Goal: Task Accomplishment & Management: Use online tool/utility

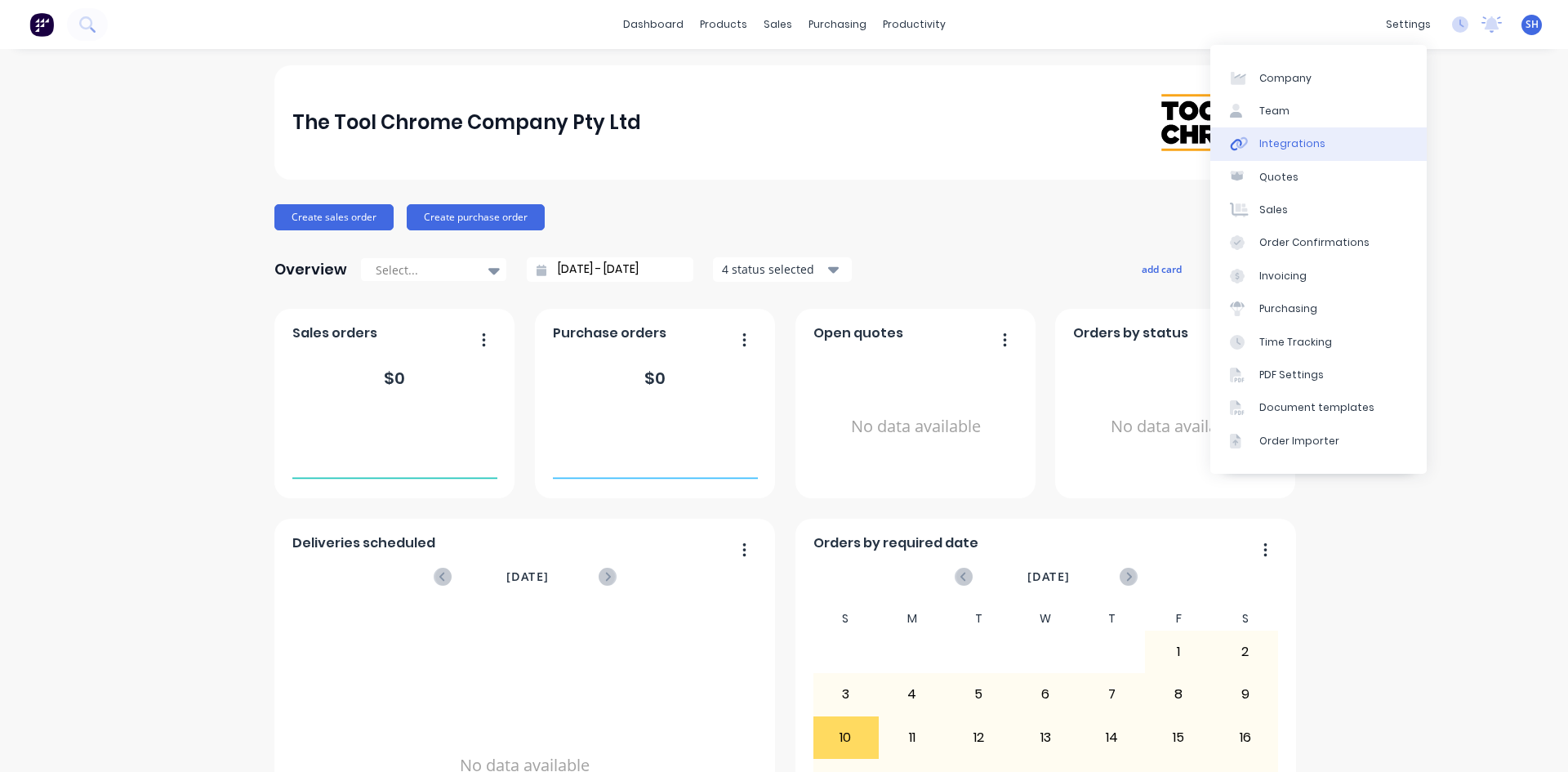
click at [1283, 151] on div "Integrations" at bounding box center [1293, 144] width 66 height 15
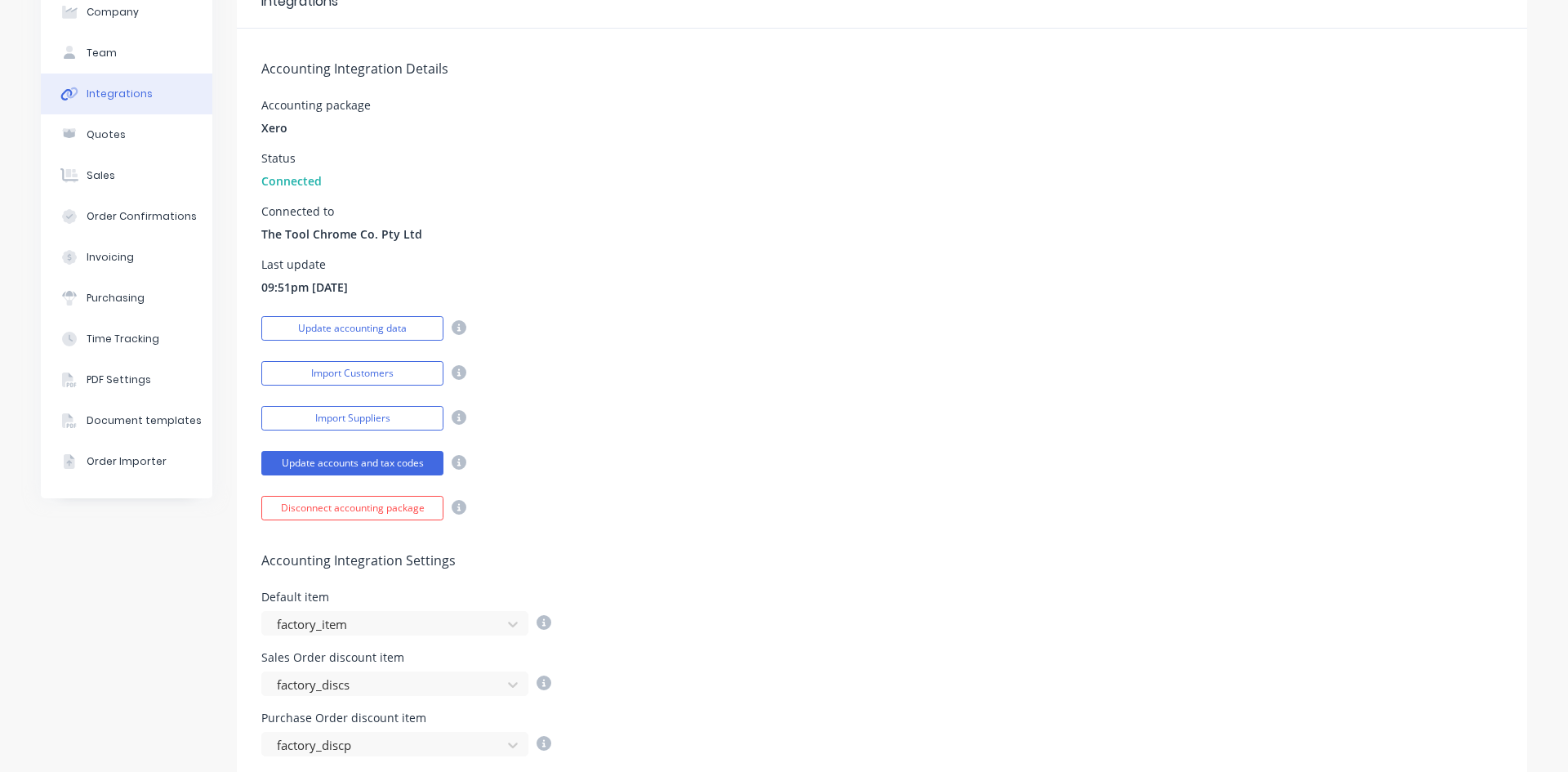
scroll to position [90, 0]
click at [405, 372] on button "Import Customers" at bounding box center [352, 372] width 182 height 25
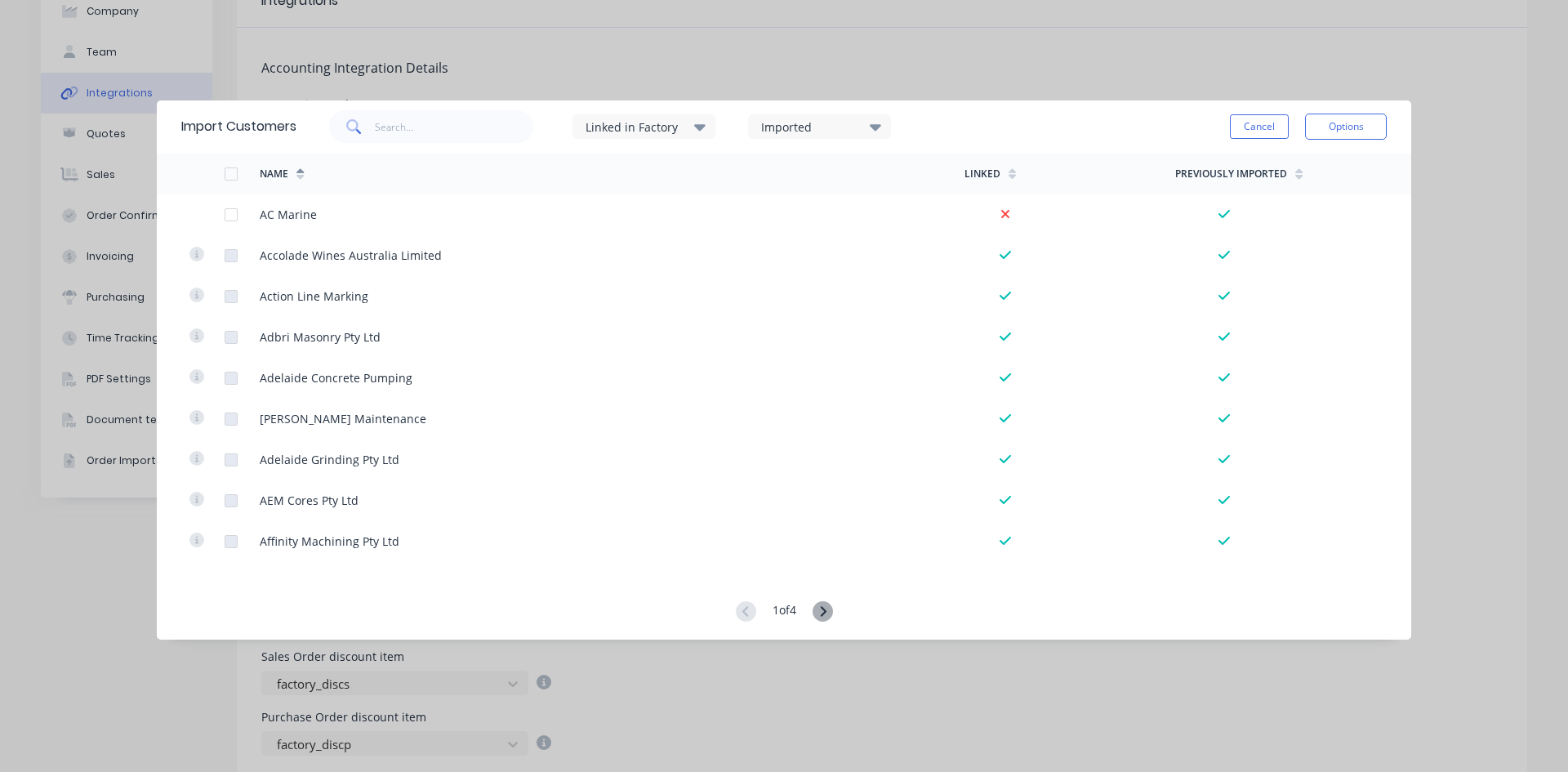
click at [1236, 186] on div "Previously Imported" at bounding box center [1239, 174] width 127 height 25
click at [872, 125] on div "Imported" at bounding box center [819, 127] width 143 height 25
click at [960, 90] on div "Import Customers Linked in Factory Imported Cancel Options Name Linked Previous…" at bounding box center [784, 386] width 1568 height 772
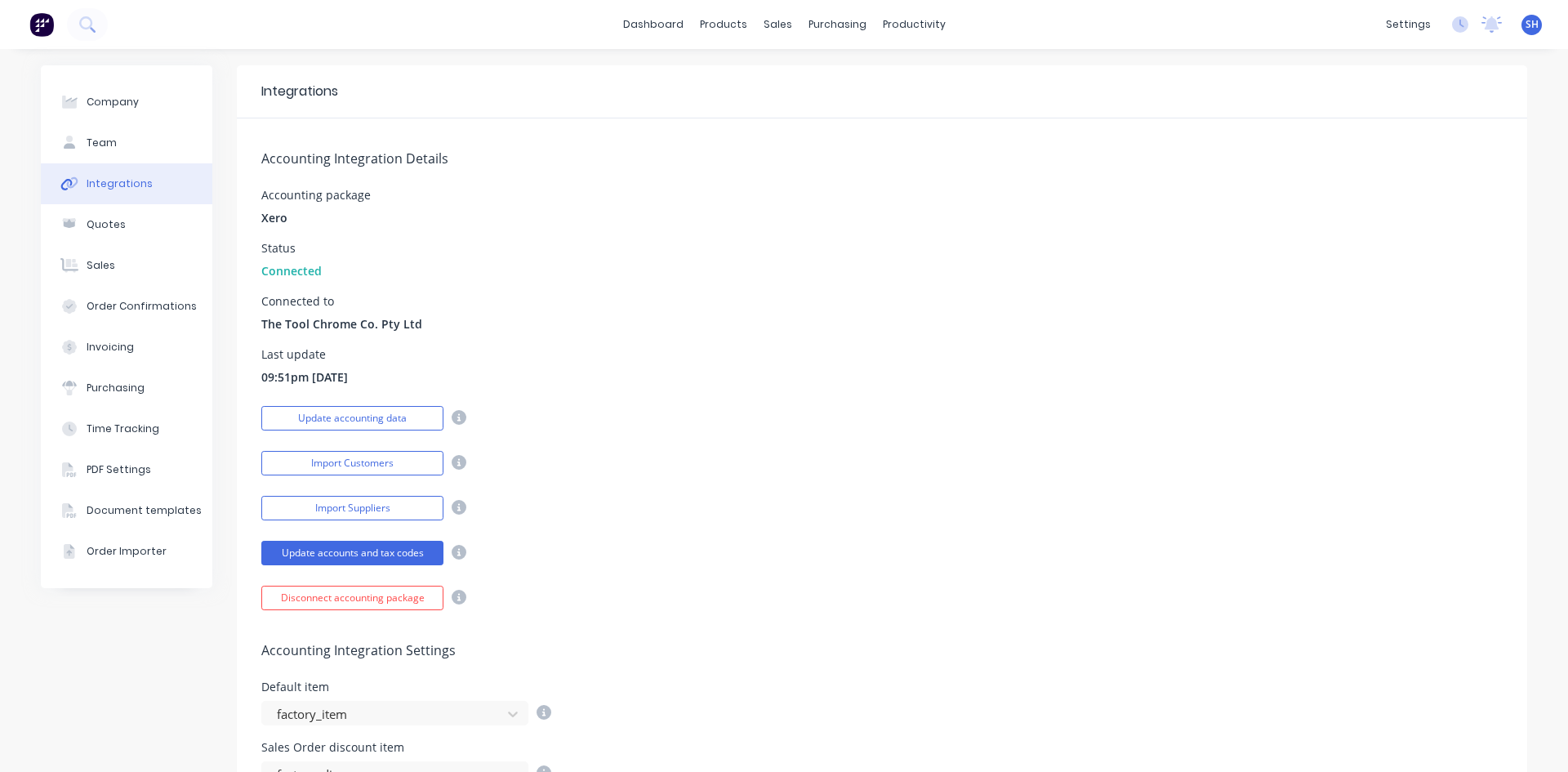
scroll to position [0, 0]
click at [805, 105] on div "Customers" at bounding box center [828, 111] width 59 height 15
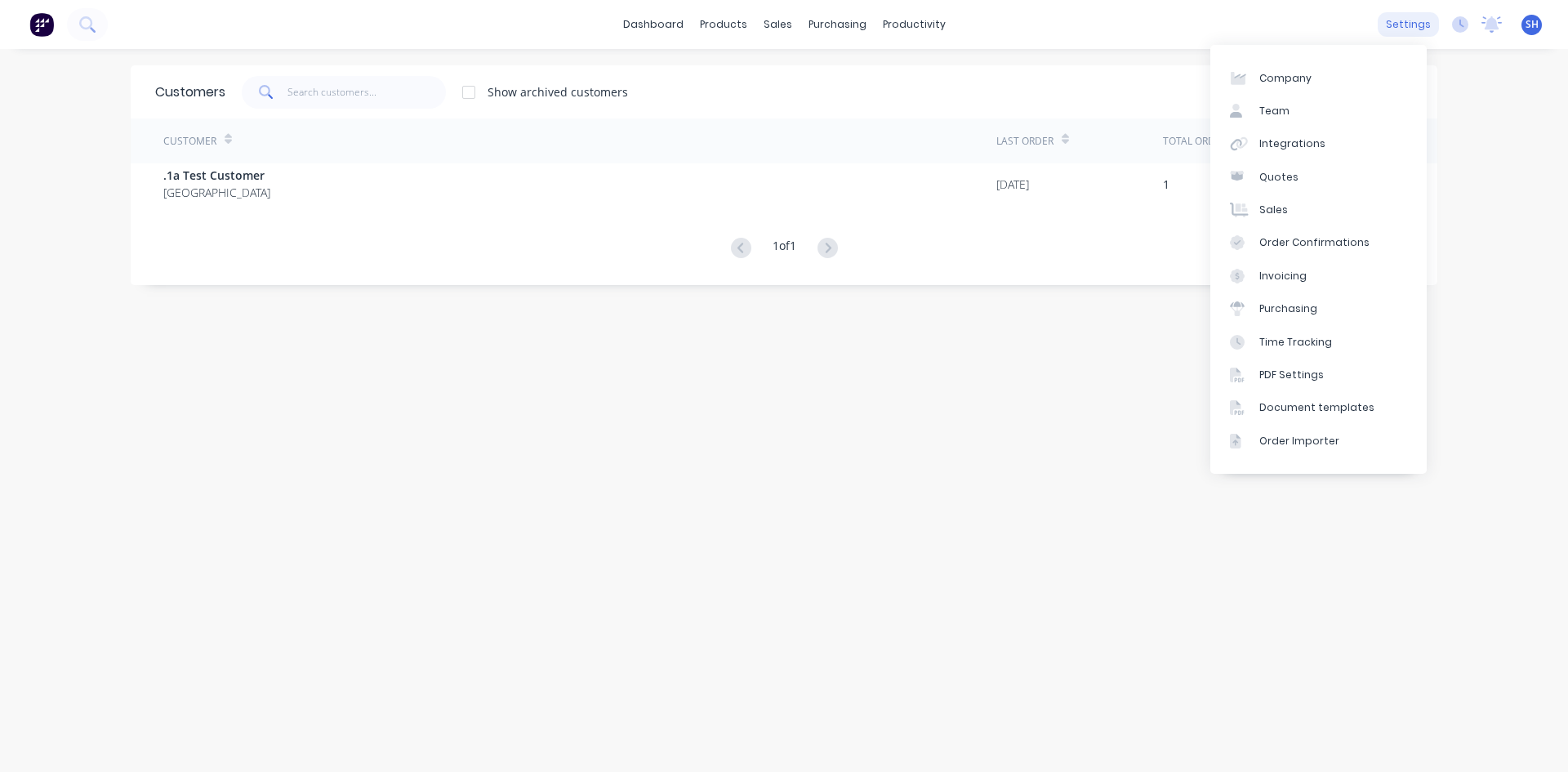
click at [1396, 26] on div "settings" at bounding box center [1408, 24] width 61 height 25
click at [1287, 144] on div "Integrations" at bounding box center [1293, 144] width 66 height 15
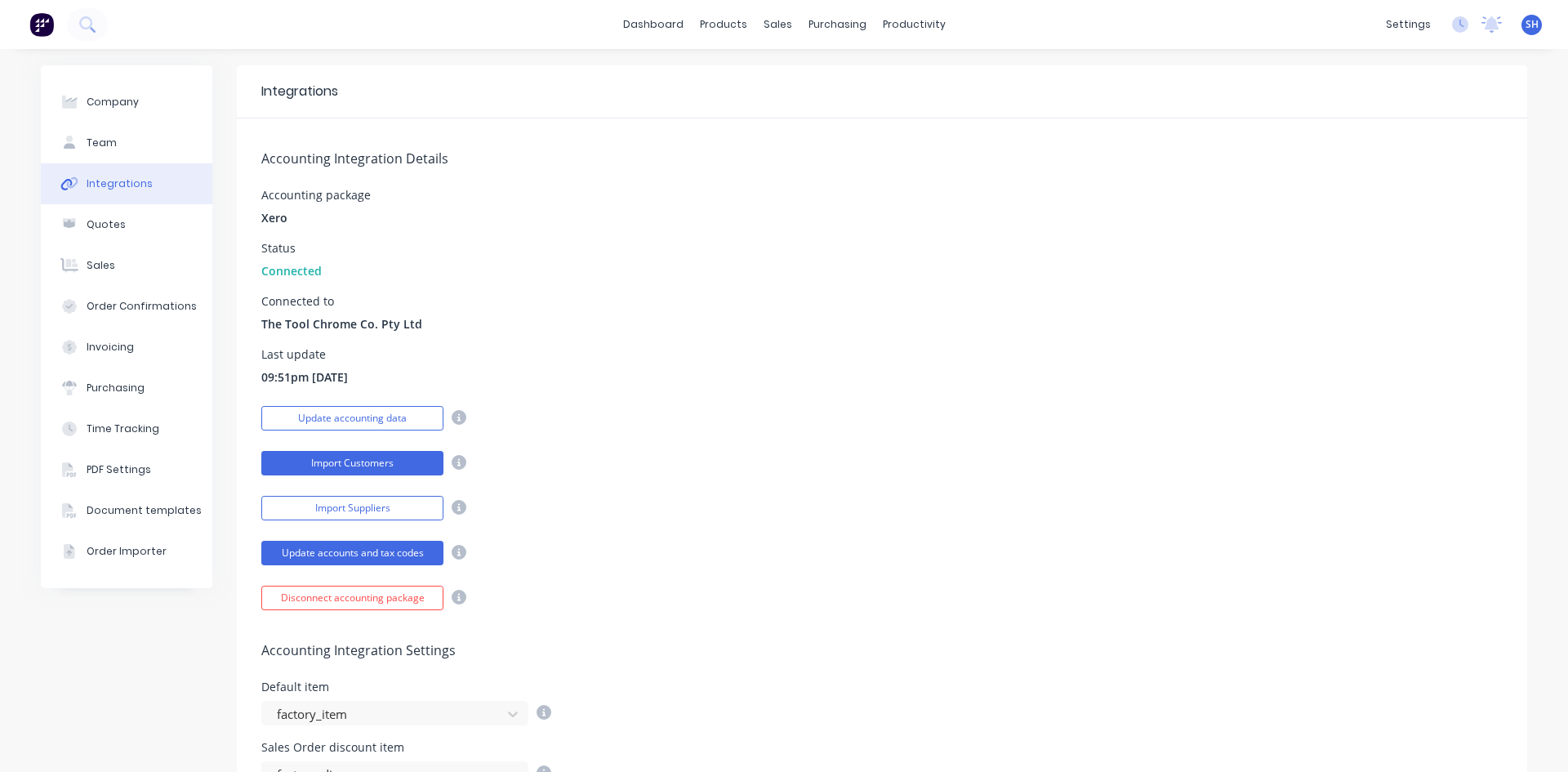
click at [336, 463] on button "Import Customers" at bounding box center [352, 463] width 182 height 25
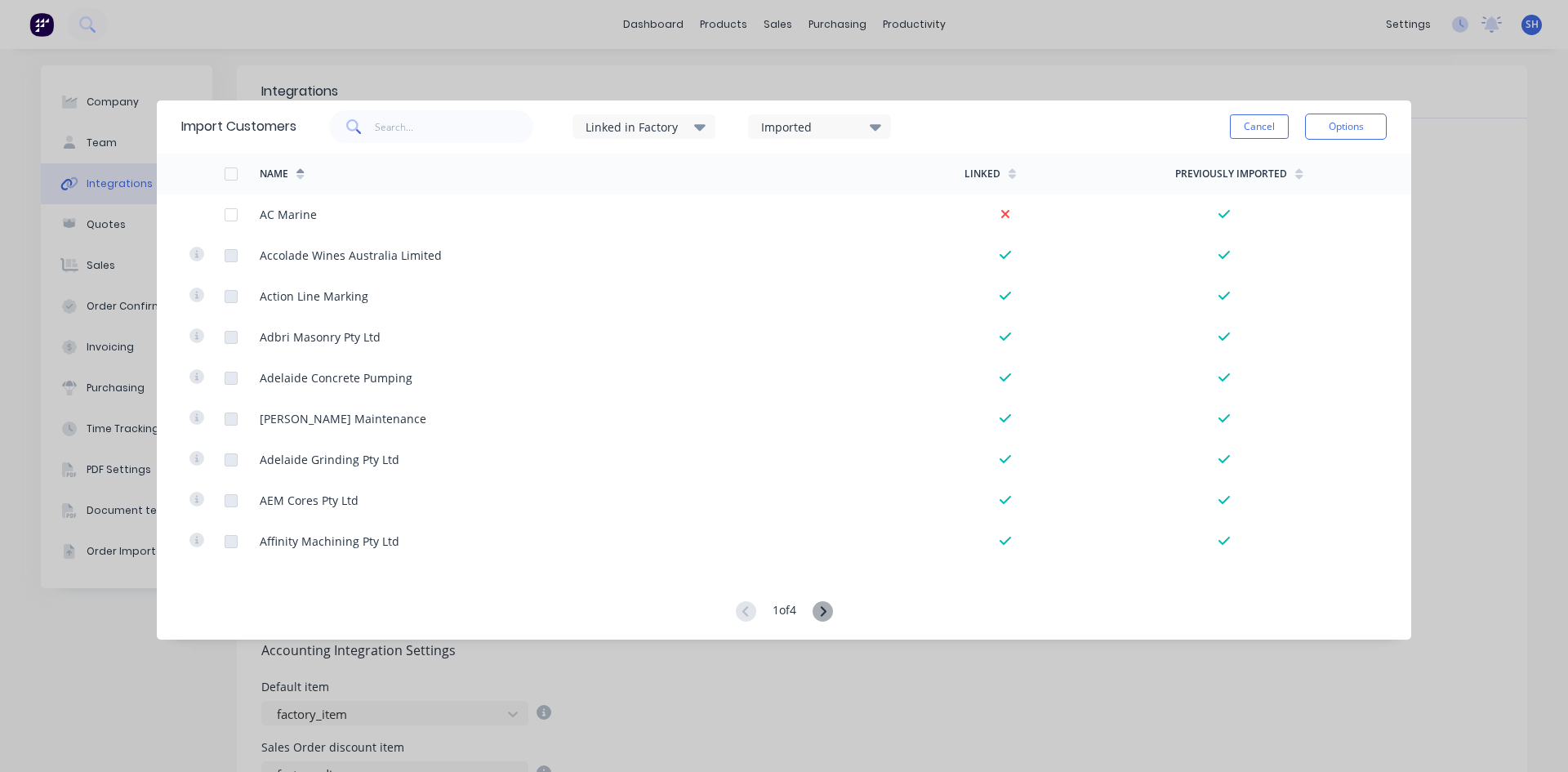
click at [874, 129] on icon at bounding box center [875, 126] width 11 height 18
click at [698, 127] on icon at bounding box center [700, 126] width 11 height 18
click at [600, 178] on div at bounding box center [602, 179] width 32 height 32
click at [706, 124] on icon at bounding box center [700, 126] width 11 height 18
click at [597, 247] on div at bounding box center [602, 245] width 32 height 32
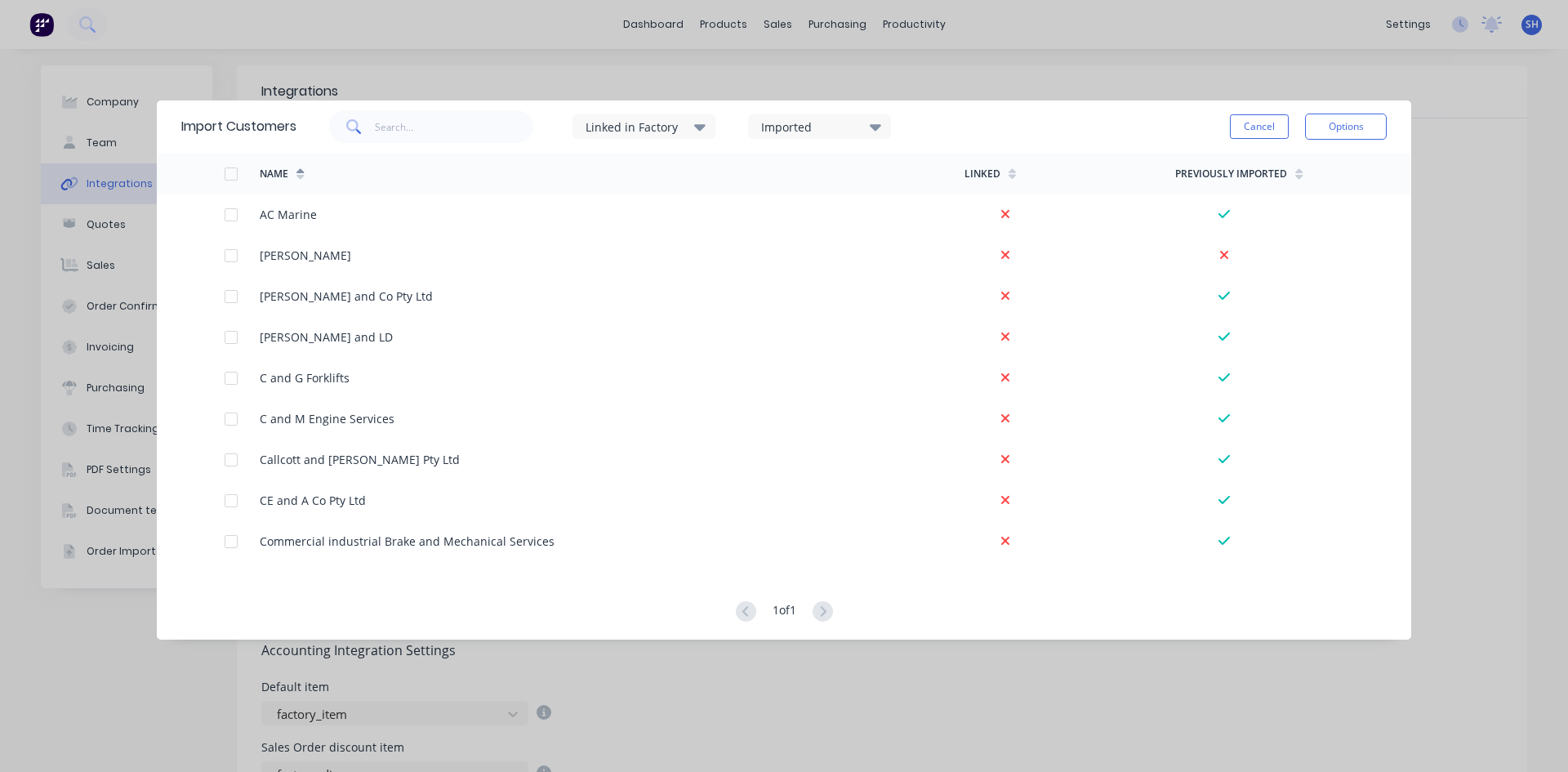
click at [700, 131] on icon at bounding box center [700, 126] width 11 height 18
click at [602, 211] on div at bounding box center [602, 211] width 32 height 32
click at [701, 128] on icon at bounding box center [700, 127] width 11 height 6
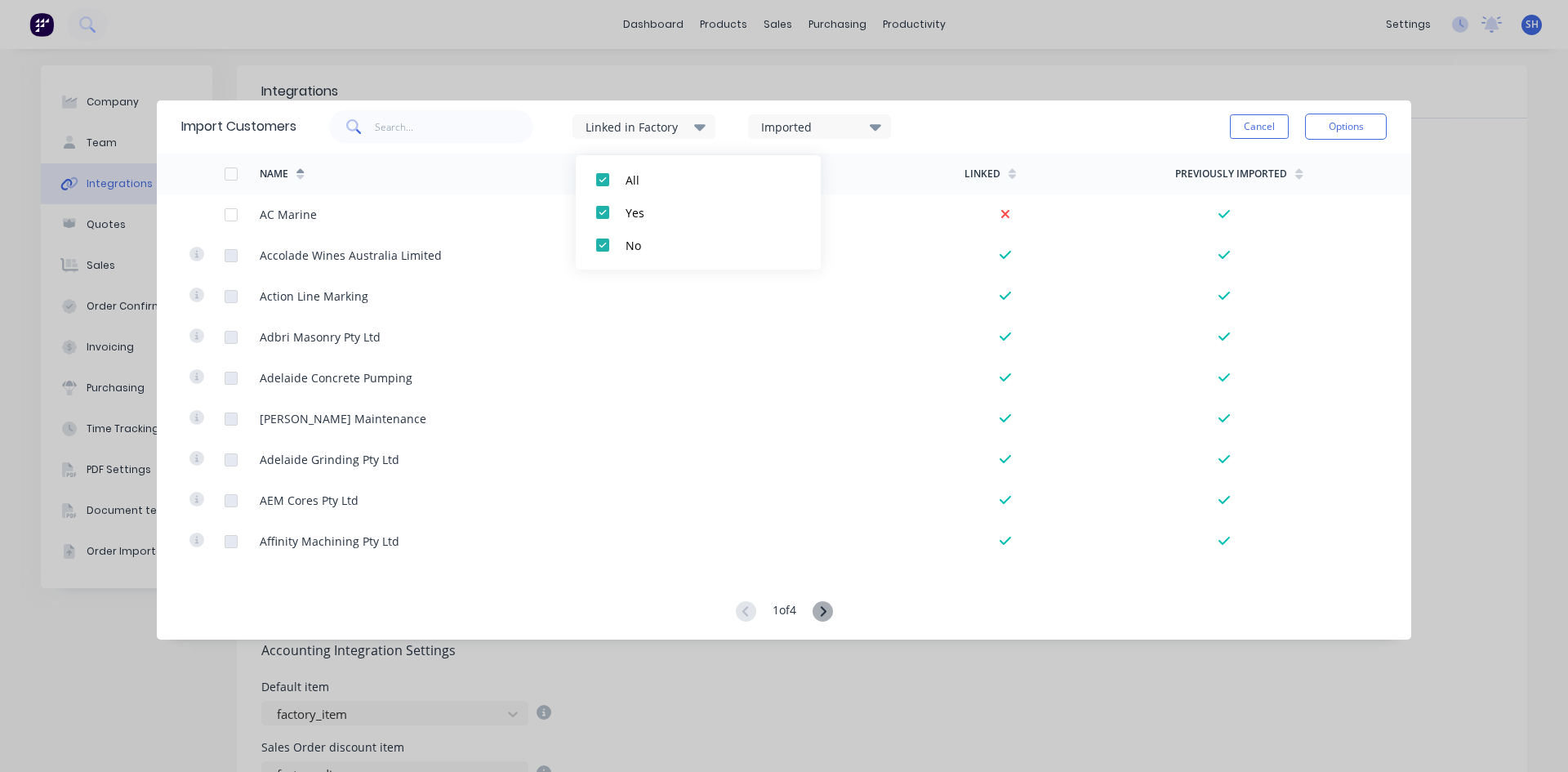
click at [701, 128] on icon at bounding box center [700, 127] width 11 height 6
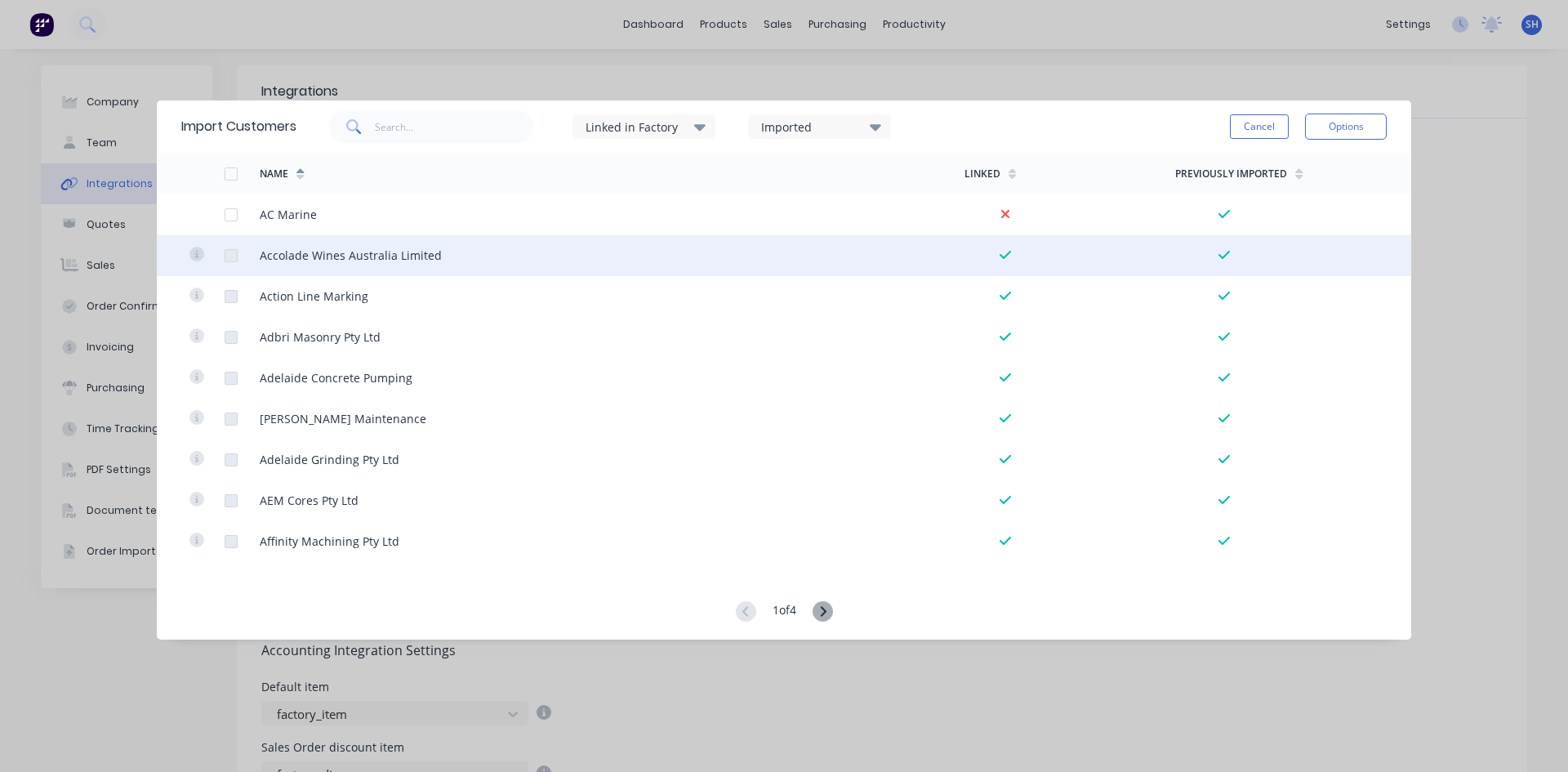
click at [229, 255] on div at bounding box center [231, 255] width 32 height 32
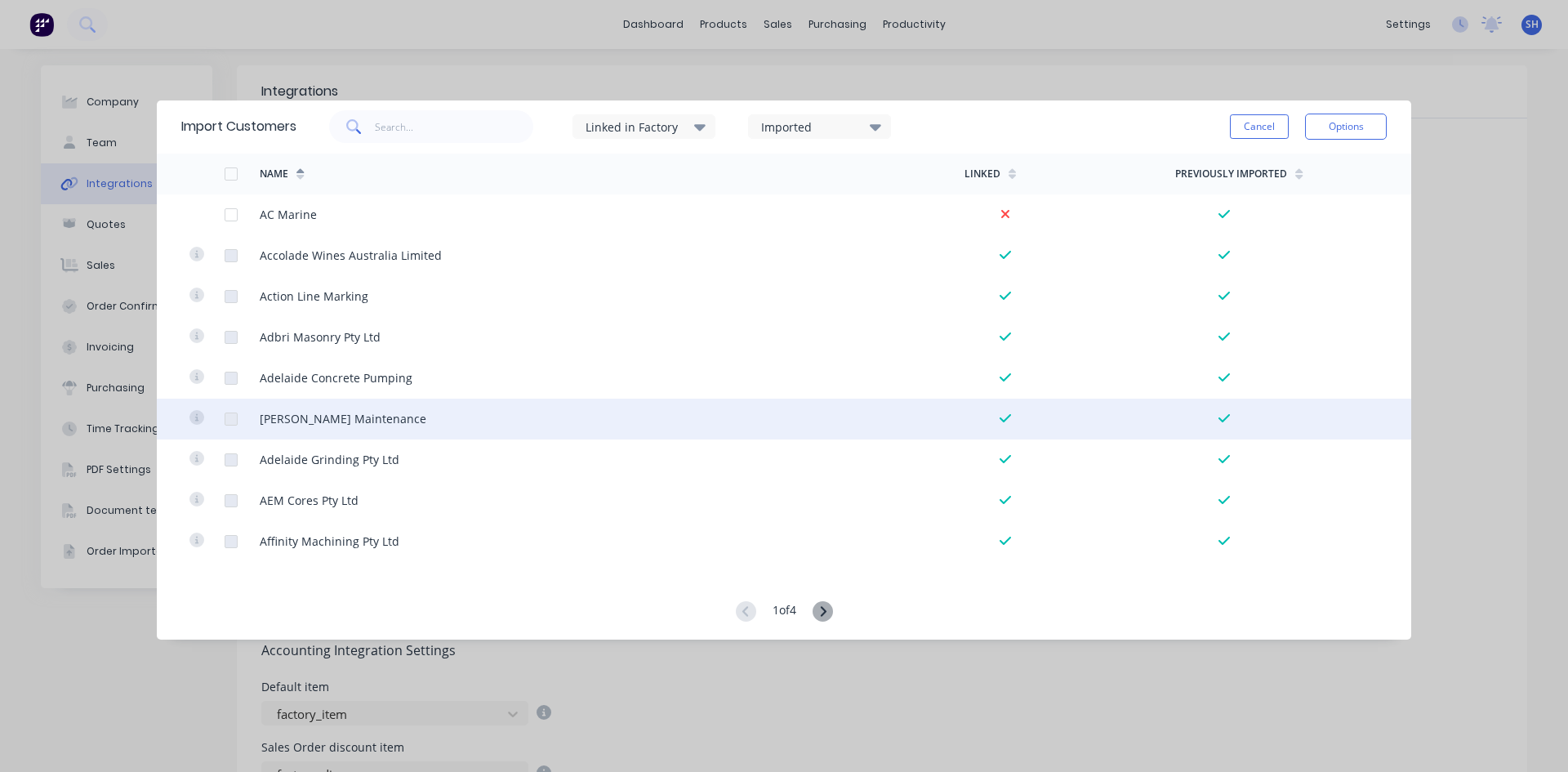
click at [229, 420] on div at bounding box center [231, 418] width 32 height 32
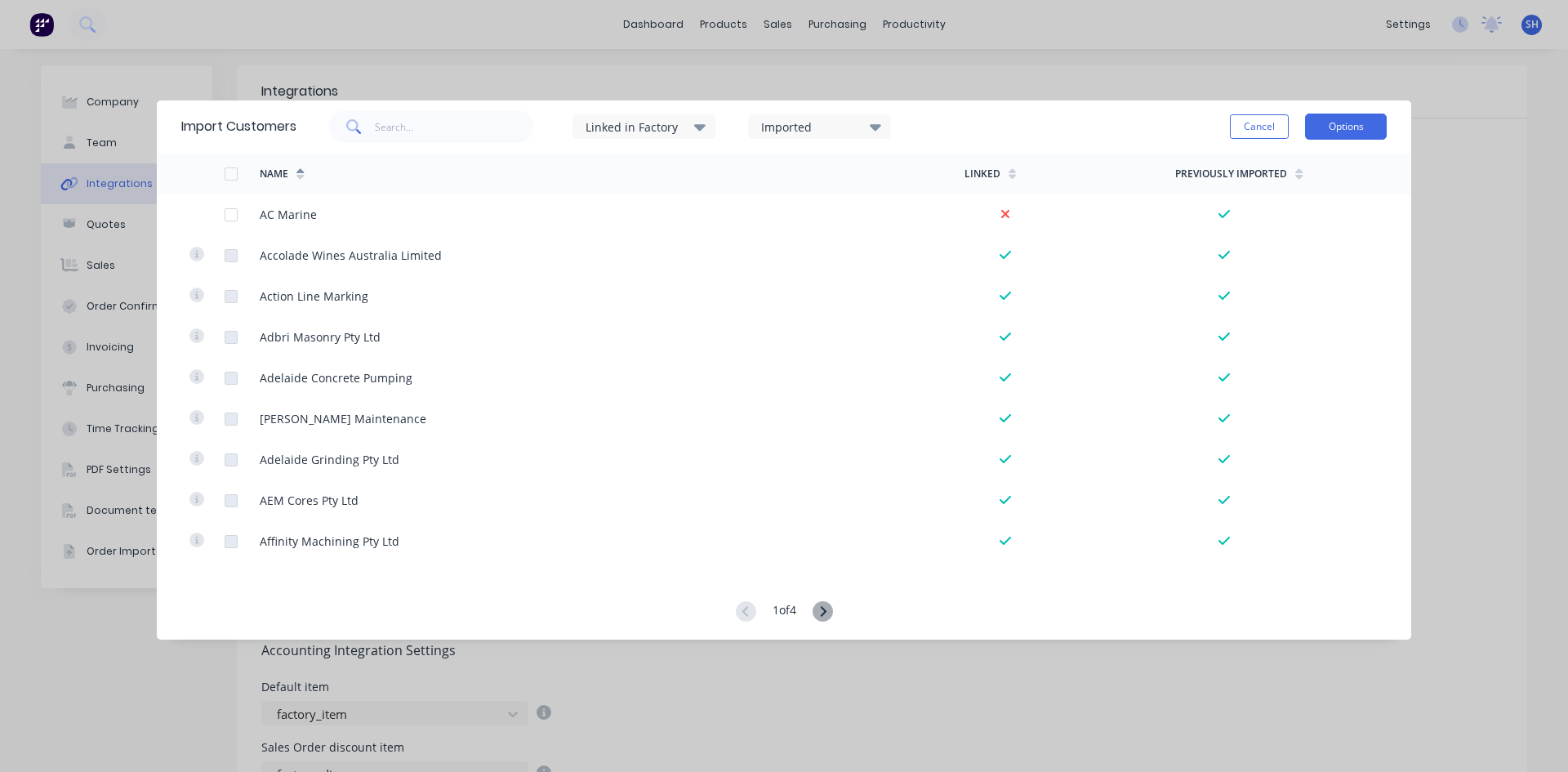
click at [1348, 122] on button "Options" at bounding box center [1345, 127] width 81 height 26
click at [876, 128] on icon at bounding box center [875, 127] width 11 height 6
click at [778, 250] on div at bounding box center [778, 245] width 32 height 32
click at [1341, 128] on button "Options" at bounding box center [1345, 127] width 81 height 26
click at [645, 127] on div "Linked in Factory" at bounding box center [636, 127] width 103 height 18
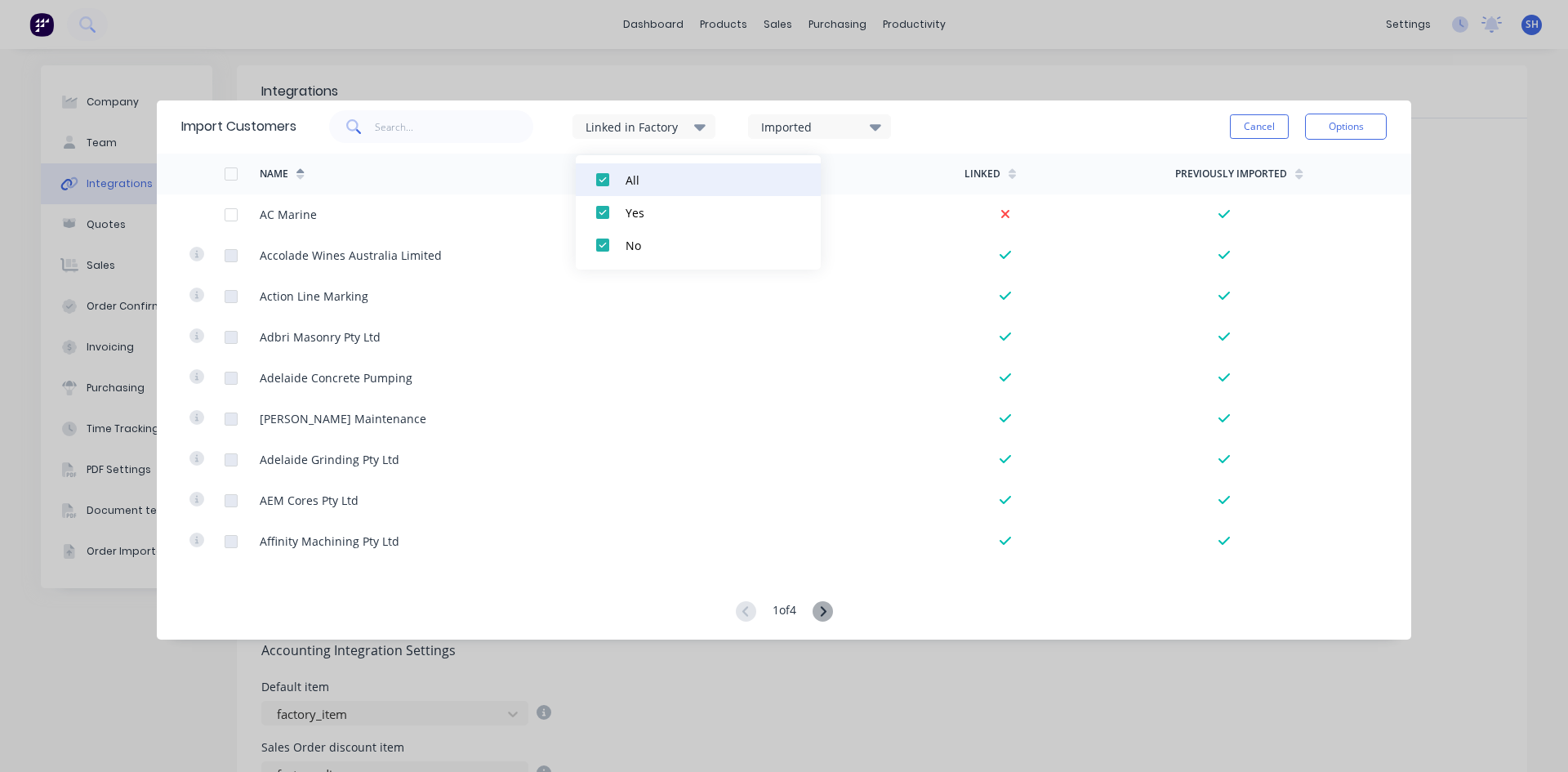
click at [600, 180] on div at bounding box center [602, 179] width 32 height 32
click at [413, 129] on input "text" at bounding box center [454, 126] width 159 height 32
type input "mb"
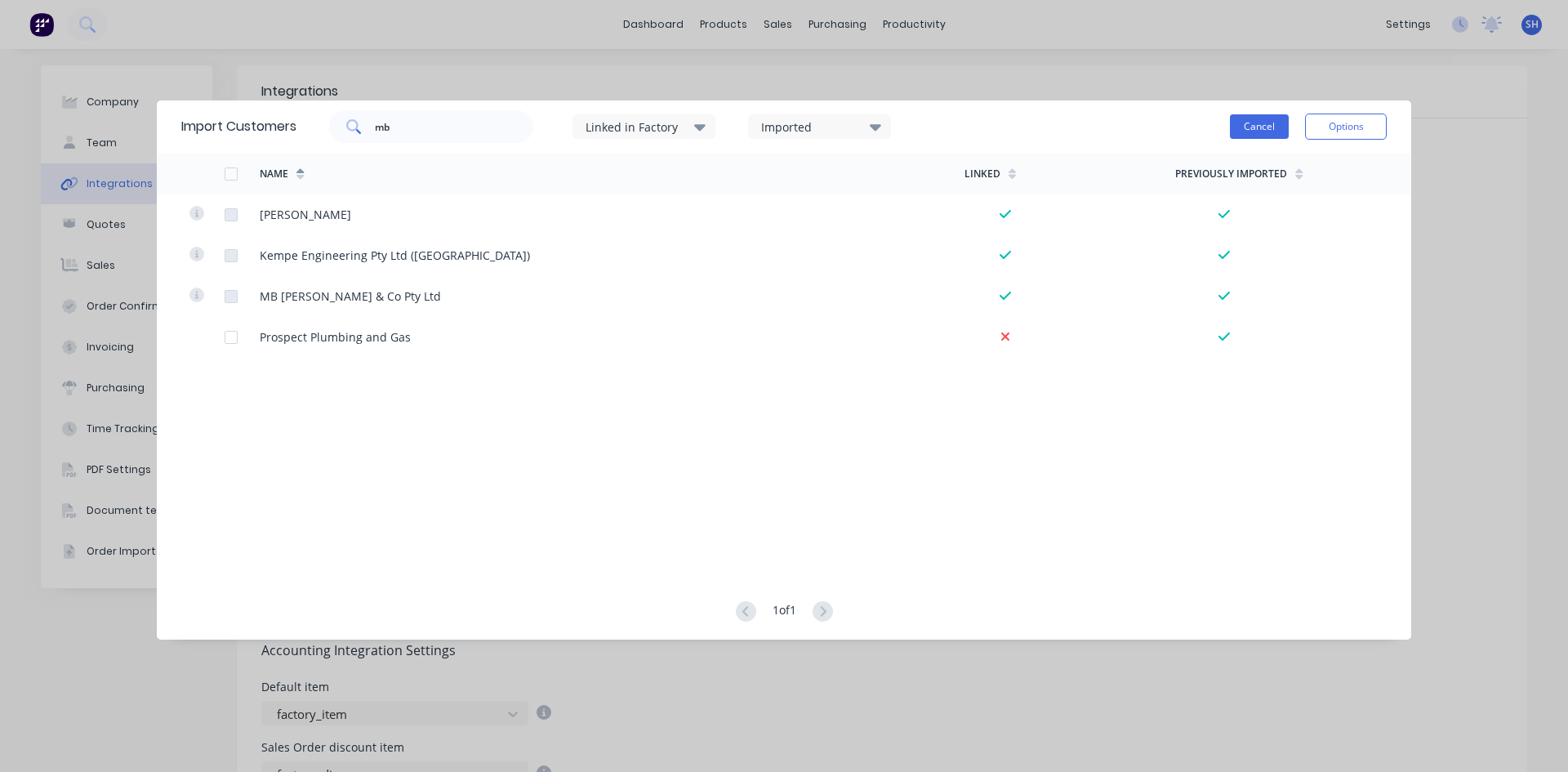
click at [1272, 121] on button "Cancel" at bounding box center [1260, 127] width 59 height 25
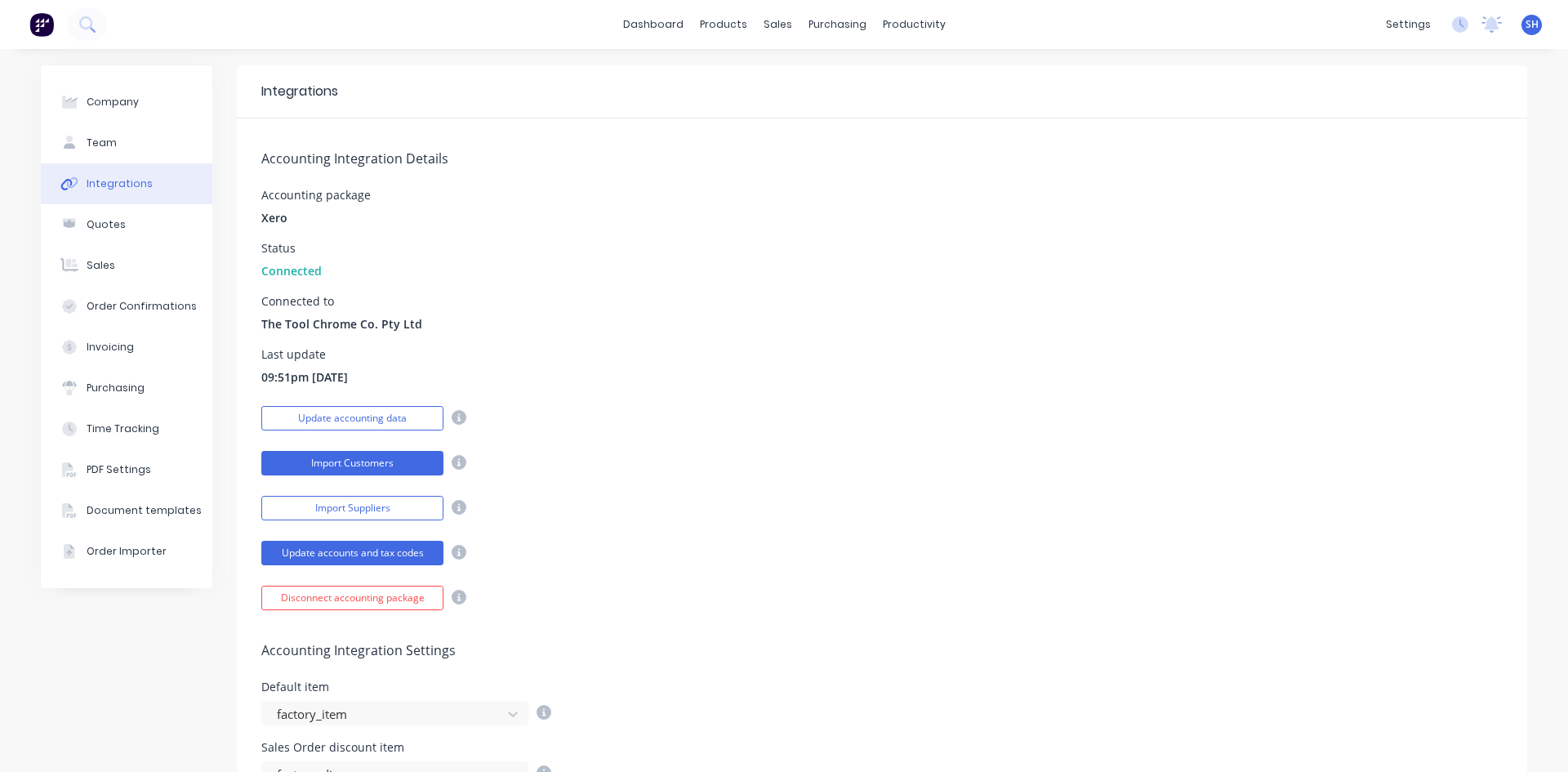
click at [368, 463] on button "Import Customers" at bounding box center [352, 463] width 182 height 25
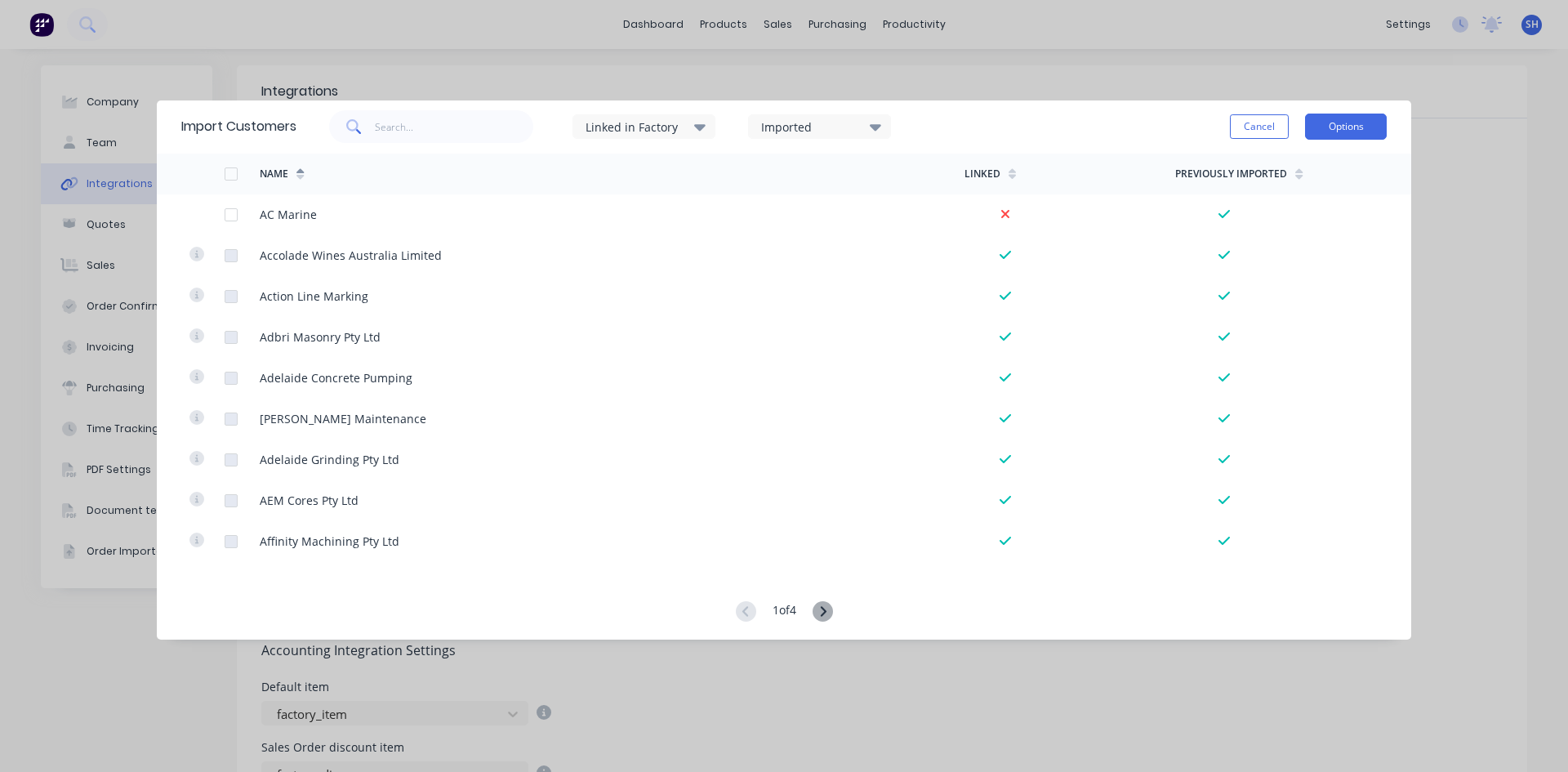
click at [1345, 124] on button "Options" at bounding box center [1345, 127] width 81 height 26
click at [1100, 84] on div "Import Customers Linked in Factory Imported Cancel Options Import selected cust…" at bounding box center [784, 386] width 1568 height 772
click at [1262, 124] on button "Cancel" at bounding box center [1260, 127] width 59 height 25
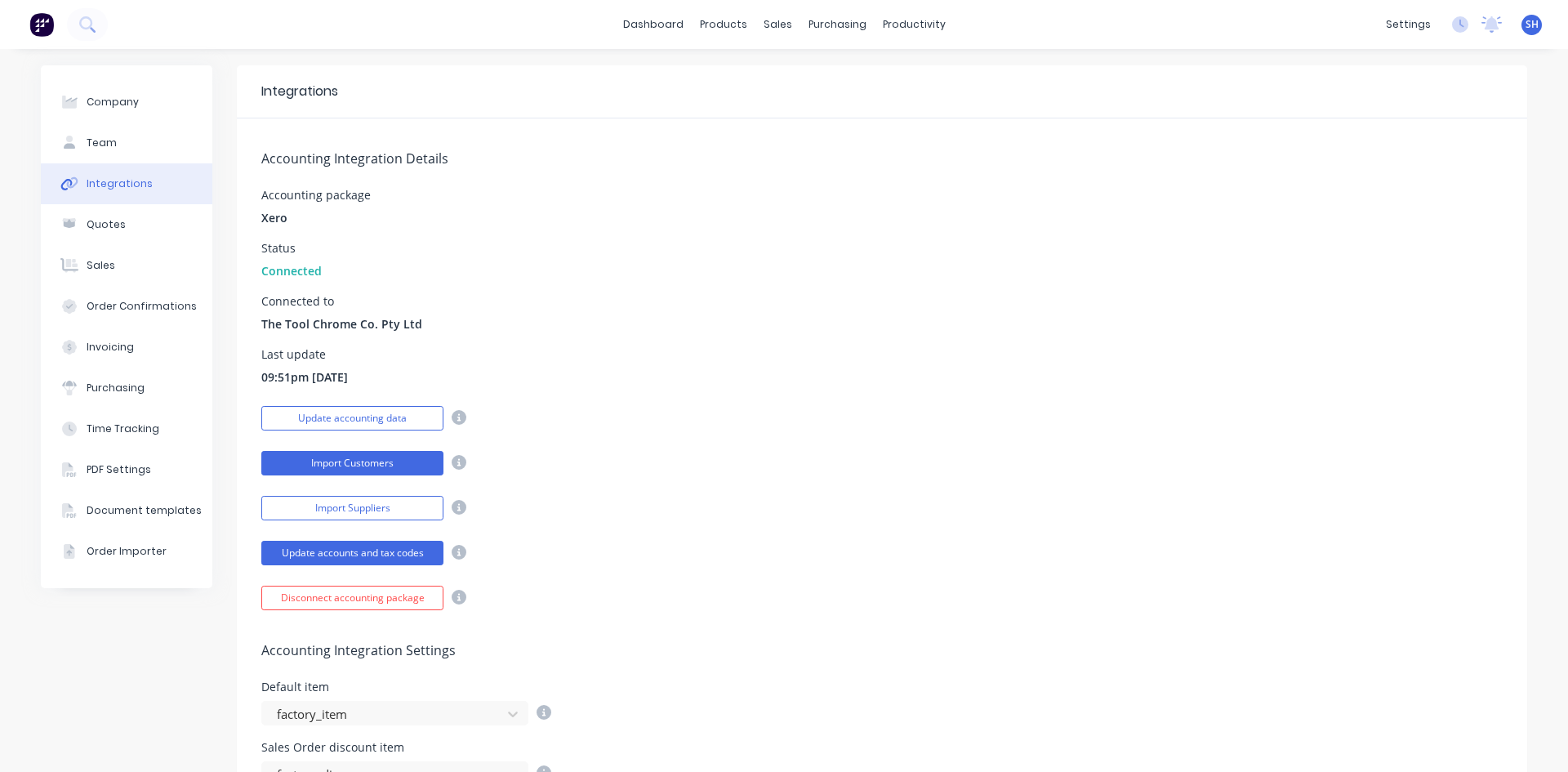
click at [372, 458] on button "Import Customers" at bounding box center [352, 463] width 182 height 25
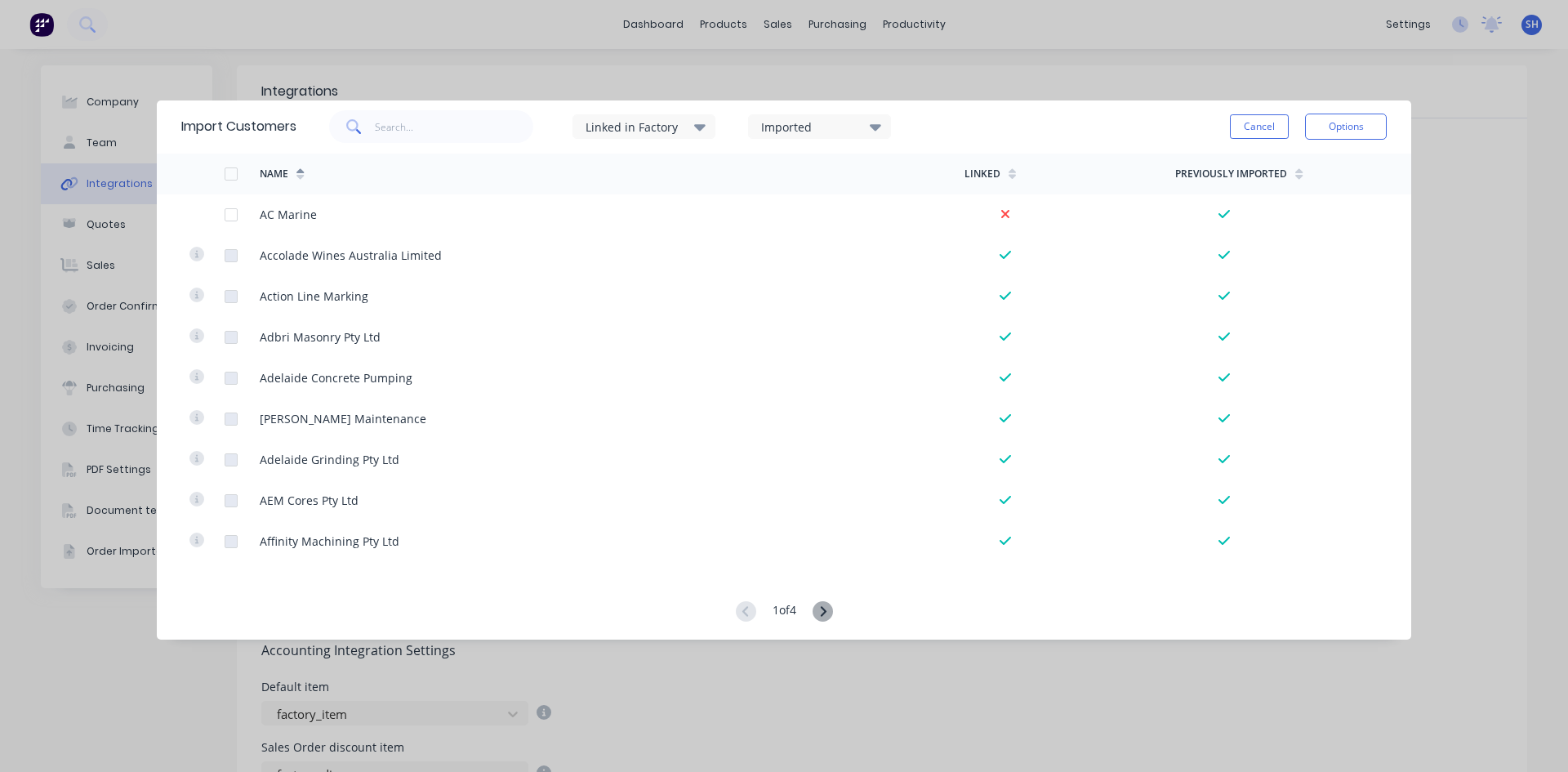
click at [876, 127] on icon at bounding box center [875, 127] width 11 height 6
click at [698, 132] on icon at bounding box center [700, 126] width 11 height 18
click at [993, 83] on div "Import Customers Linked in Factory Imported Cancel Options Name Linked Previous…" at bounding box center [784, 386] width 1568 height 772
